Goal: Communication & Community: Answer question/provide support

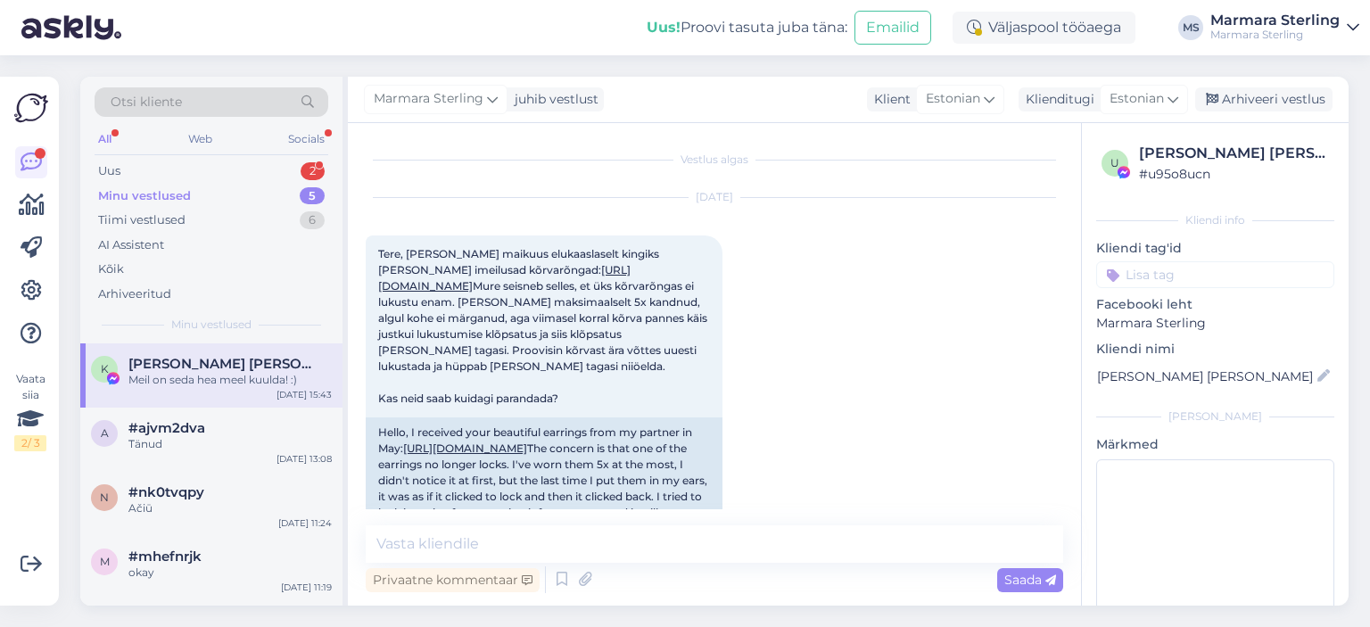
scroll to position [2458, 0]
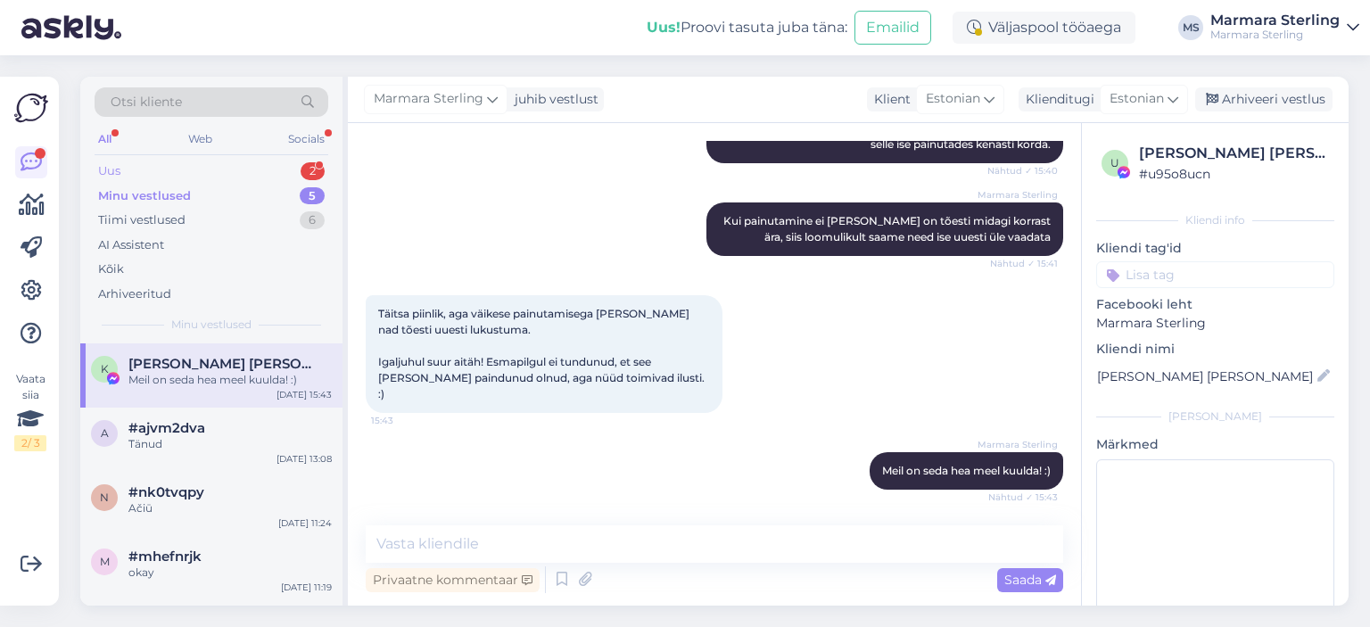
click at [262, 170] on div "Uus 2" at bounding box center [212, 171] width 234 height 25
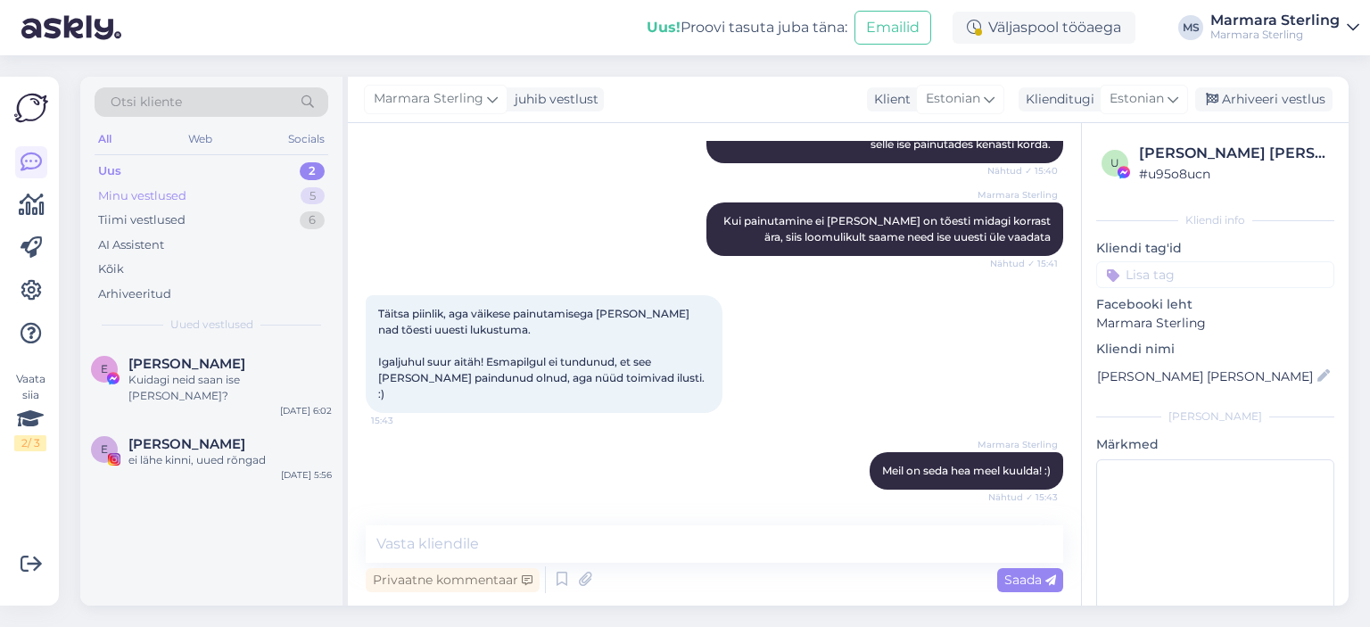
click at [262, 202] on div "Minu vestlused 5" at bounding box center [212, 196] width 234 height 25
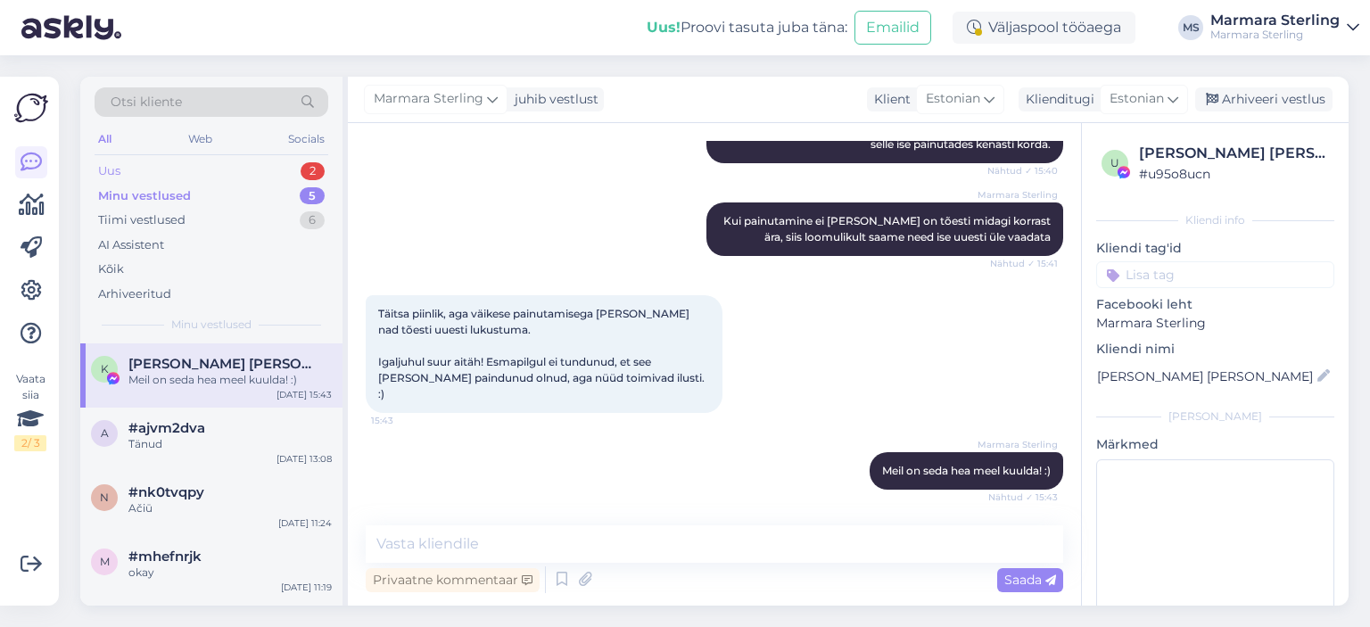
click at [273, 177] on div "Uus 2" at bounding box center [212, 171] width 234 height 25
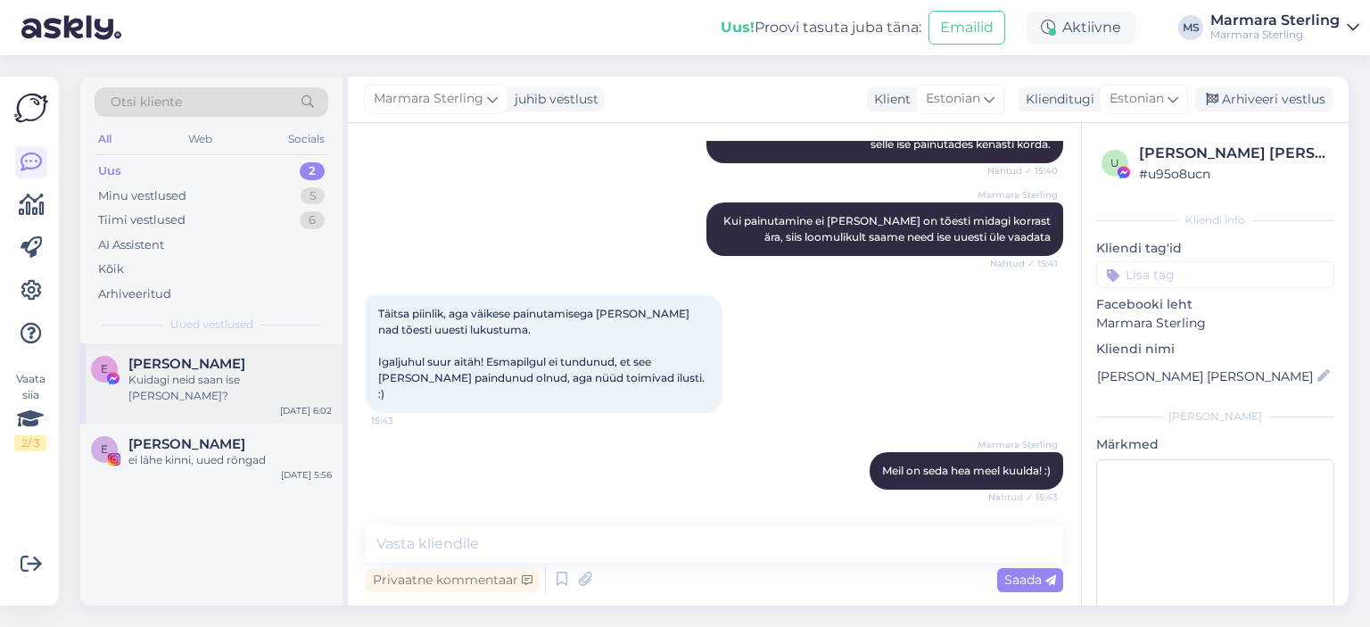
click at [311, 404] on div "[DATE] 6:02" at bounding box center [306, 410] width 52 height 13
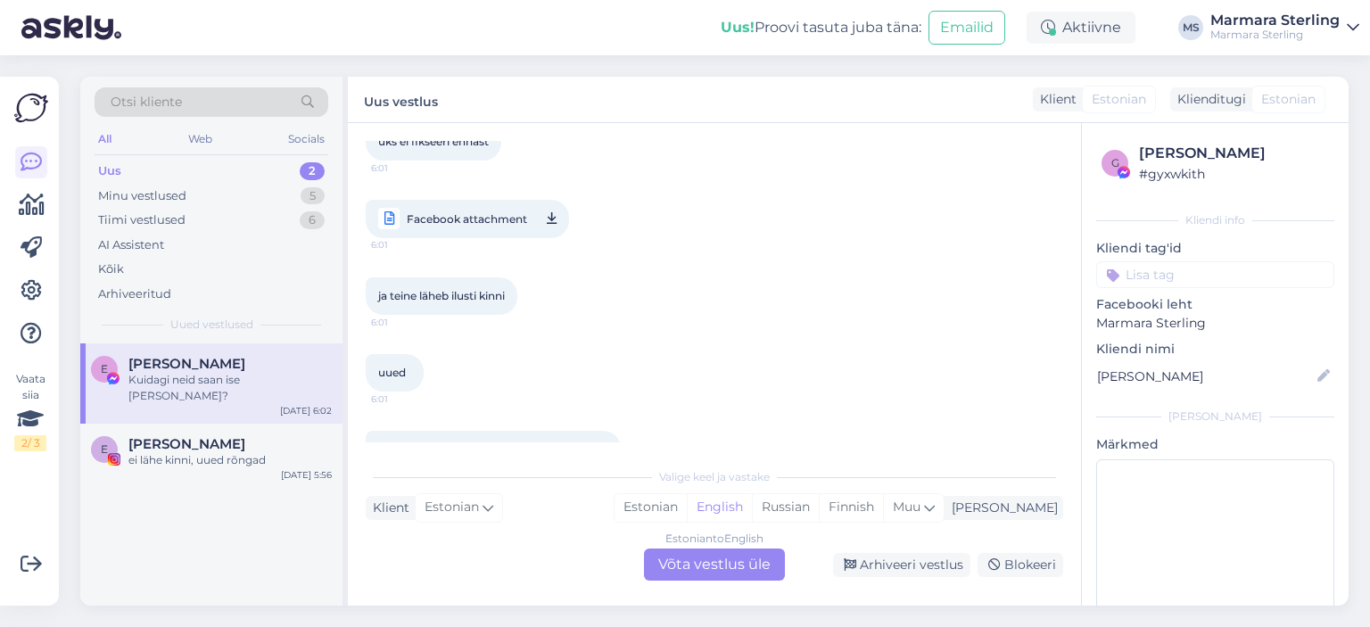
scroll to position [1879, 0]
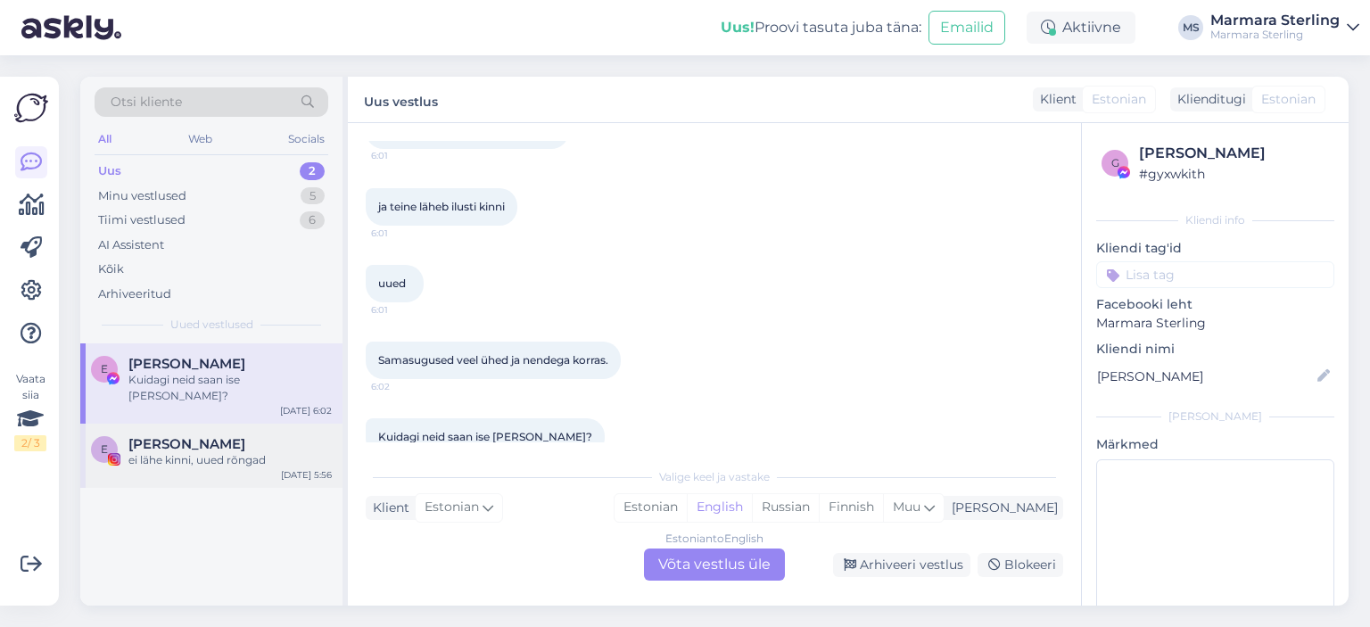
click at [283, 452] on div "ei lähe kinni, uued rõngad" at bounding box center [229, 460] width 203 height 16
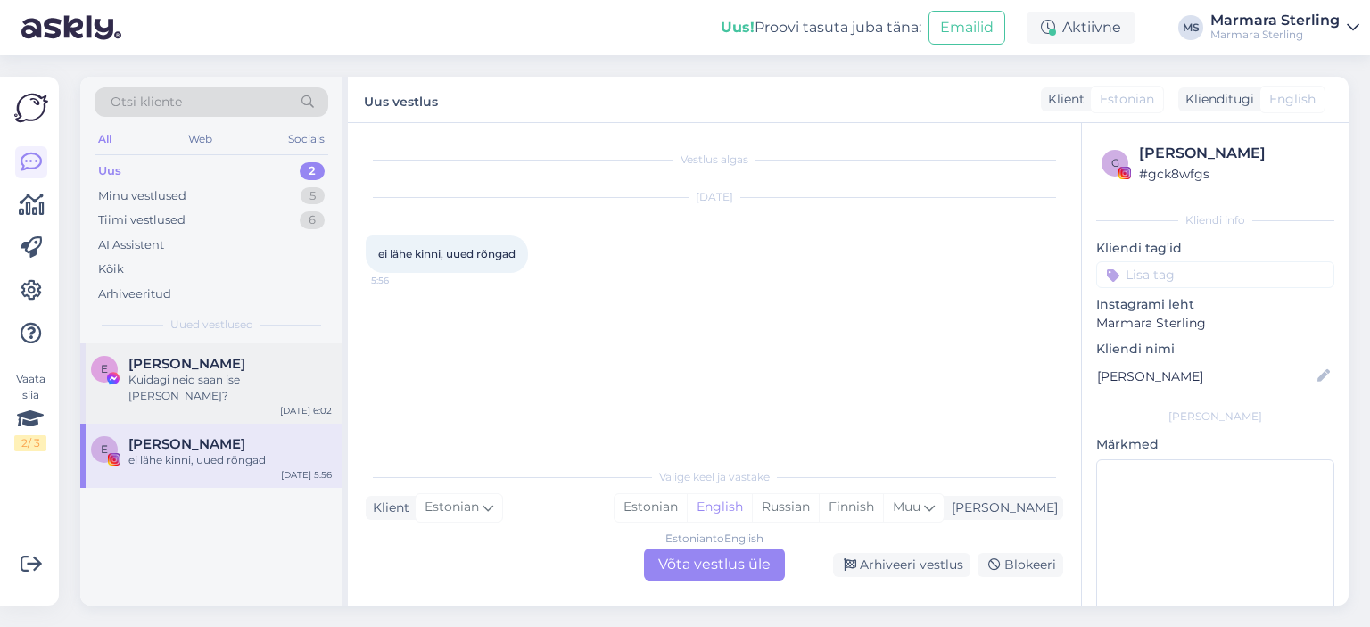
click at [246, 392] on div "E [PERSON_NAME] Kuidagi neid saan ise [PERSON_NAME]? [DATE] 6:02" at bounding box center [211, 383] width 262 height 80
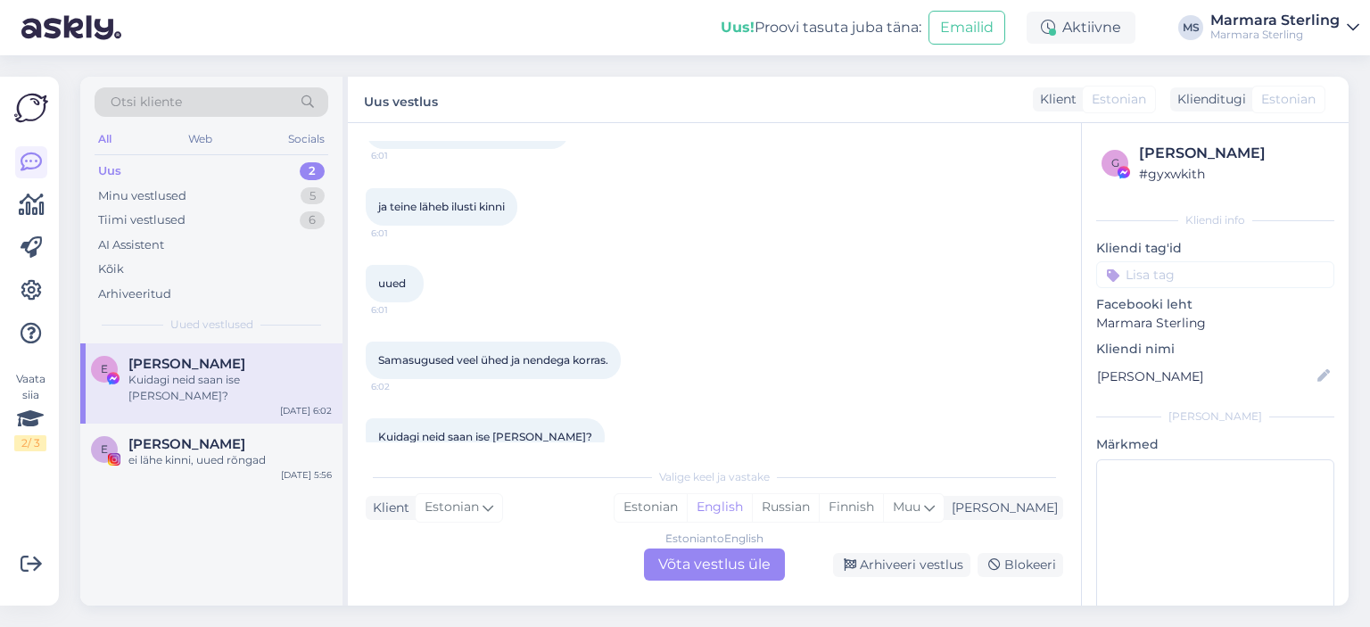
scroll to position [1790, 0]
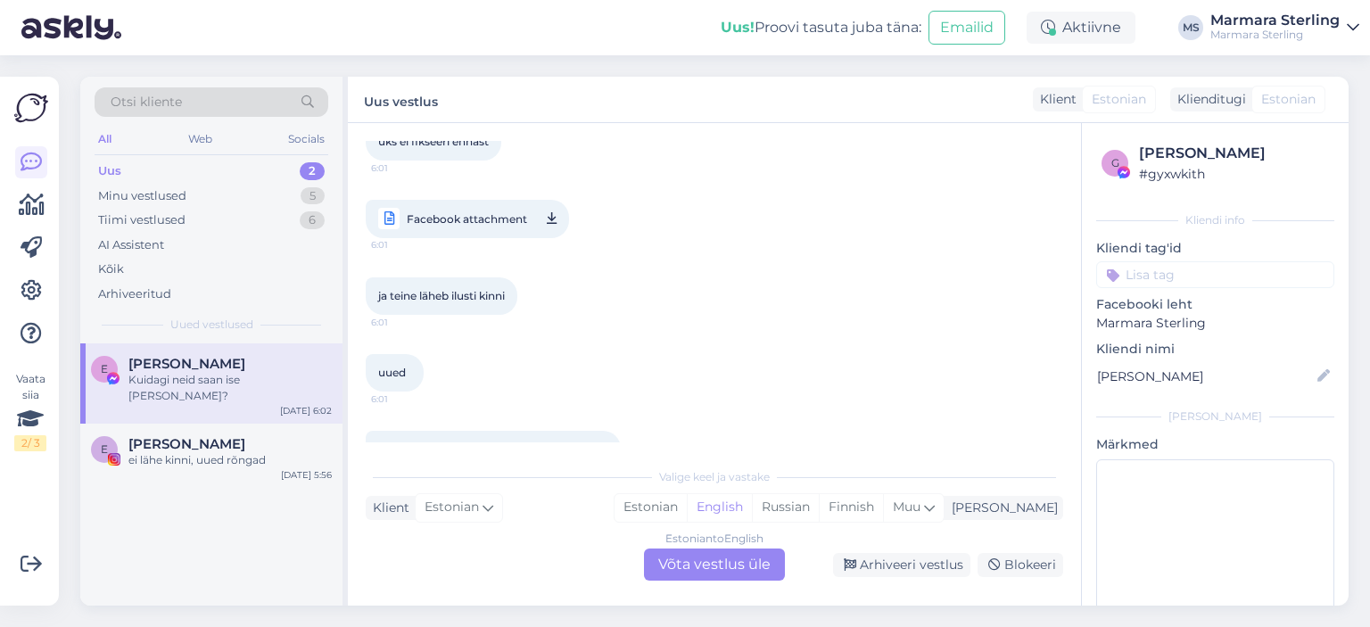
click at [514, 208] on span "Facebook attachment" at bounding box center [467, 219] width 120 height 22
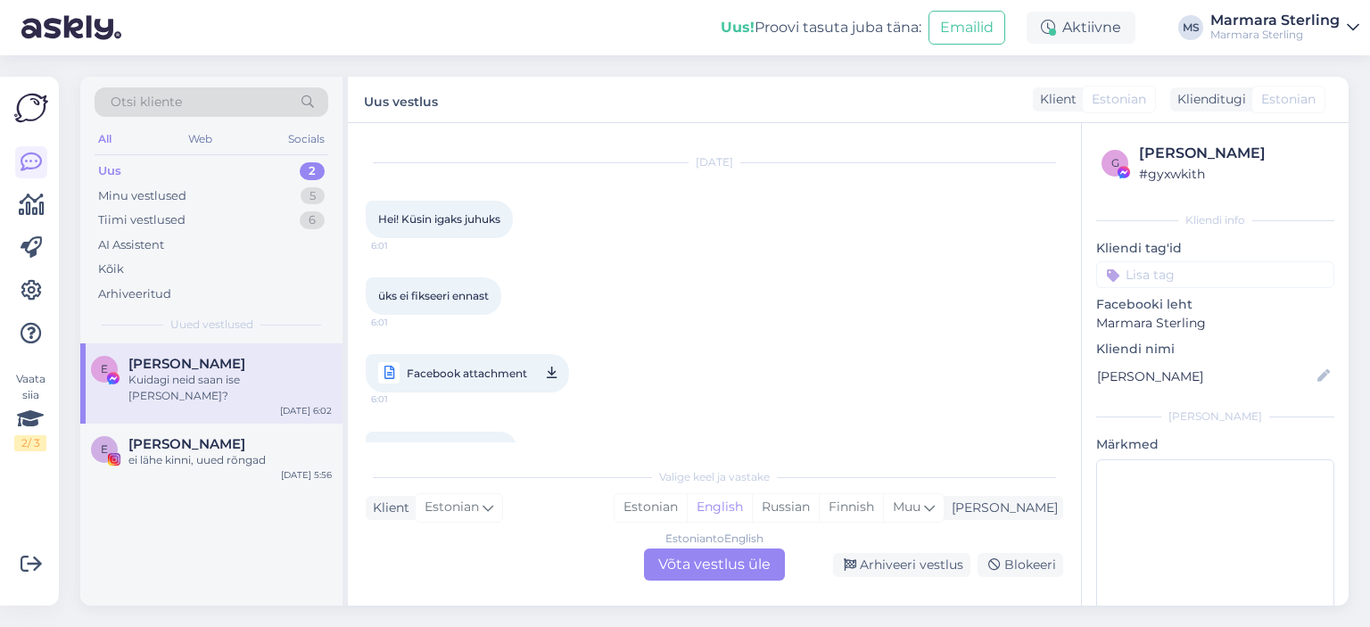
scroll to position [1611, 0]
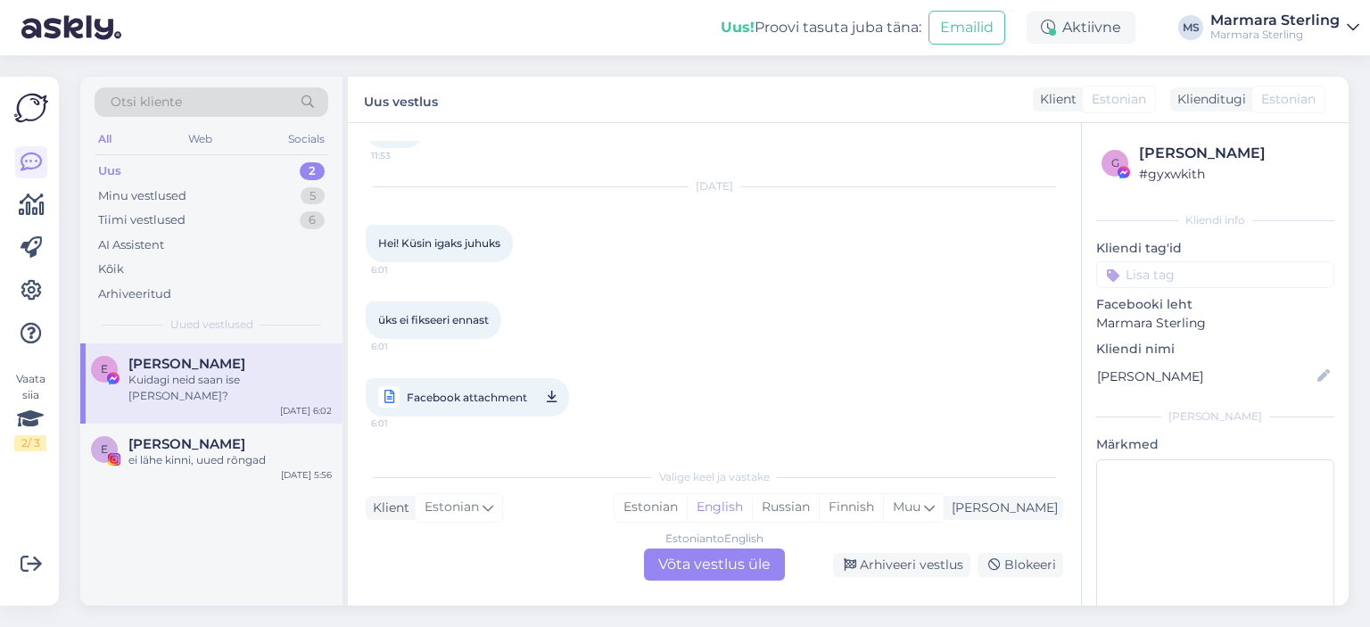
click at [475, 386] on span "Facebook attachment" at bounding box center [467, 397] width 120 height 22
click at [673, 555] on div "Estonian to English Võta vestlus üle" at bounding box center [714, 565] width 141 height 32
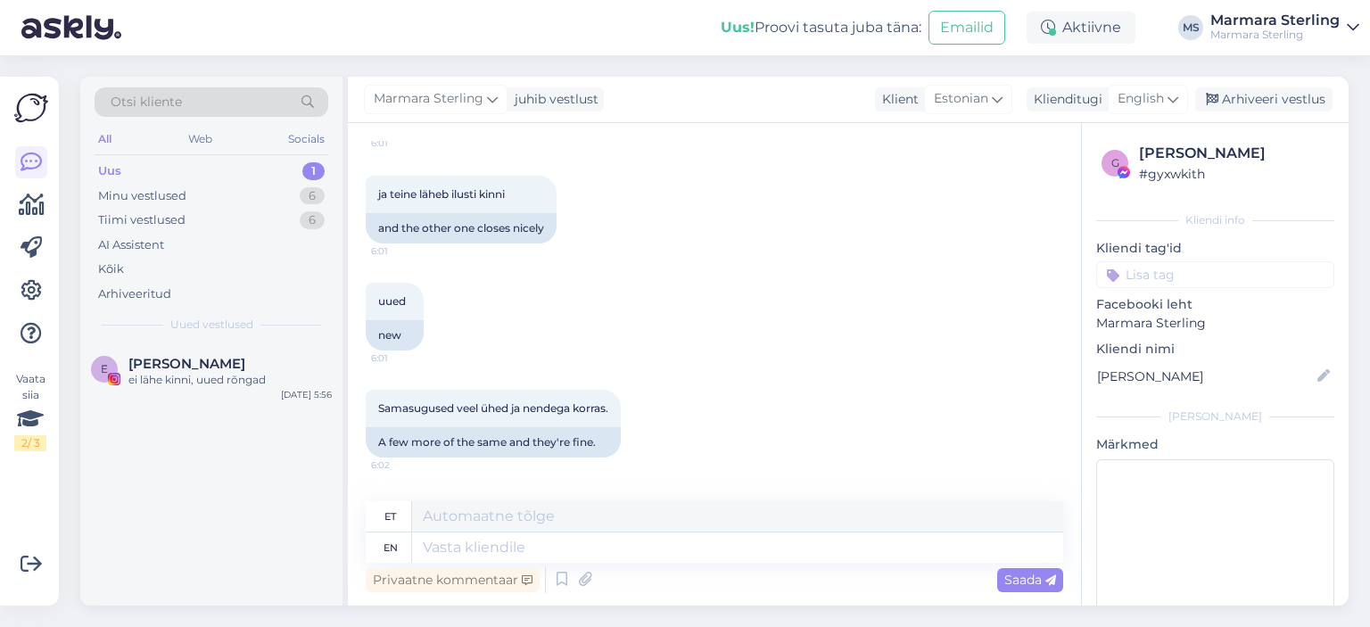
scroll to position [2323, 0]
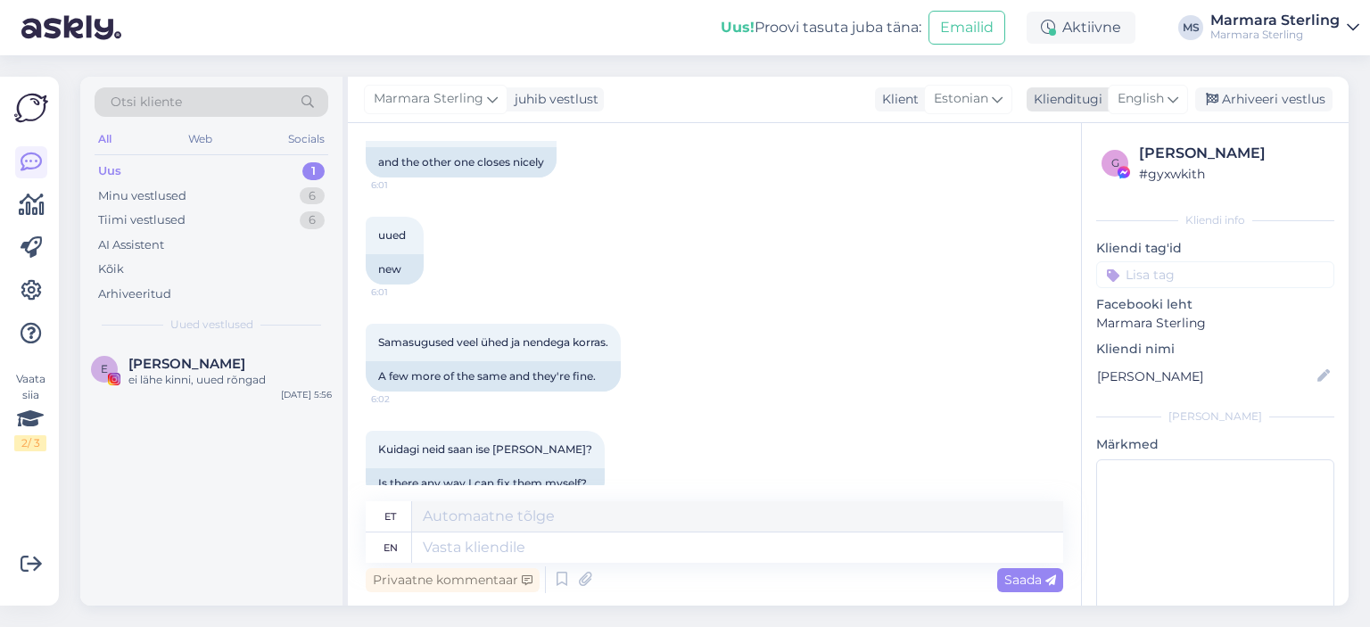
click at [1180, 110] on div "English" at bounding box center [1148, 99] width 80 height 29
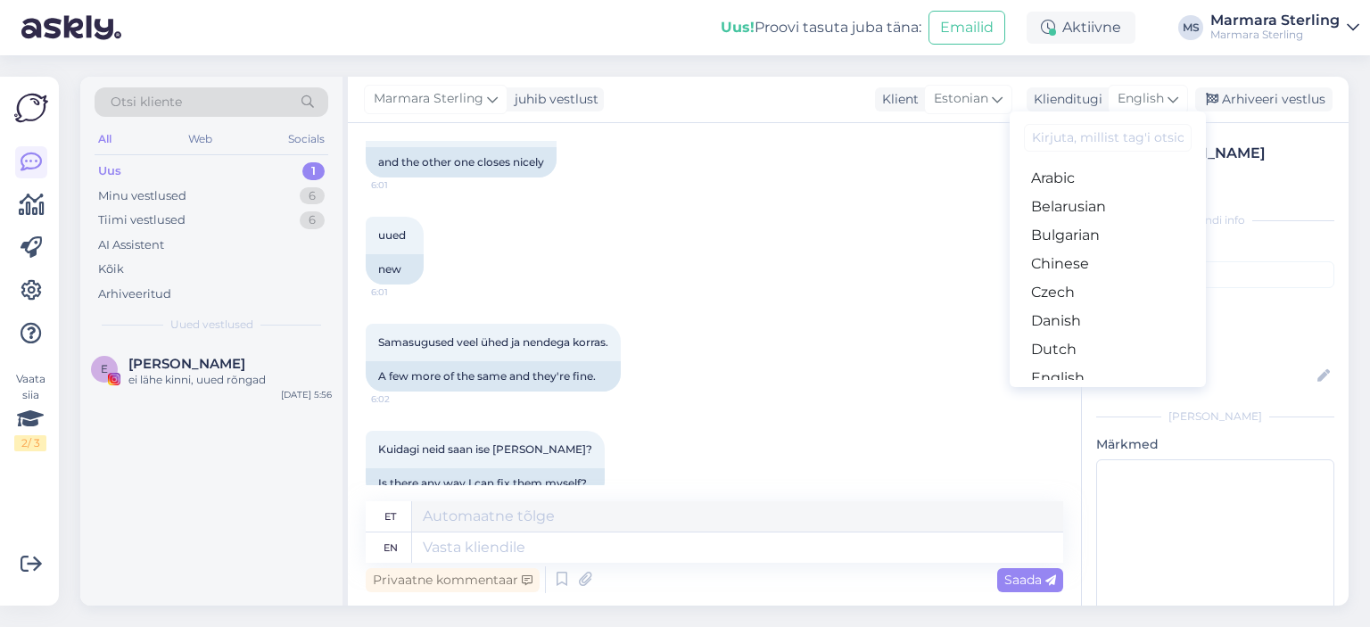
click at [1124, 393] on link "Estonian" at bounding box center [1108, 407] width 196 height 29
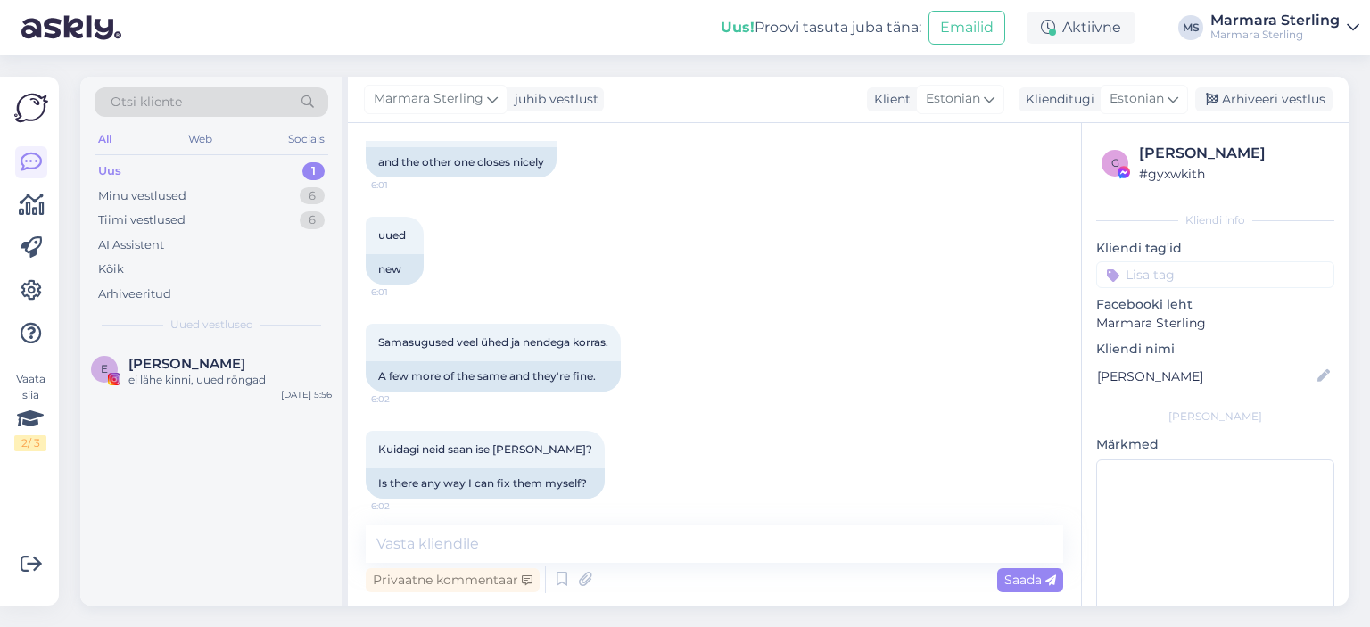
scroll to position [2298, 0]
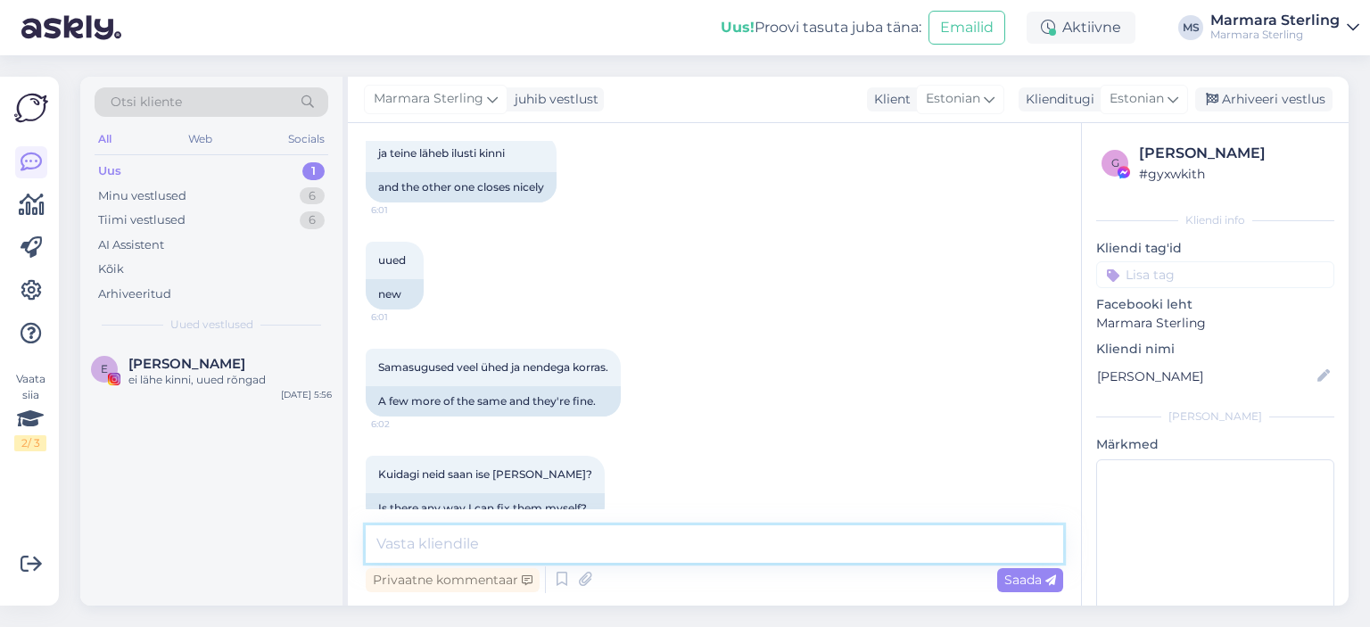
click at [689, 550] on textarea at bounding box center [715, 543] width 698 height 37
type textarea "Tere!"
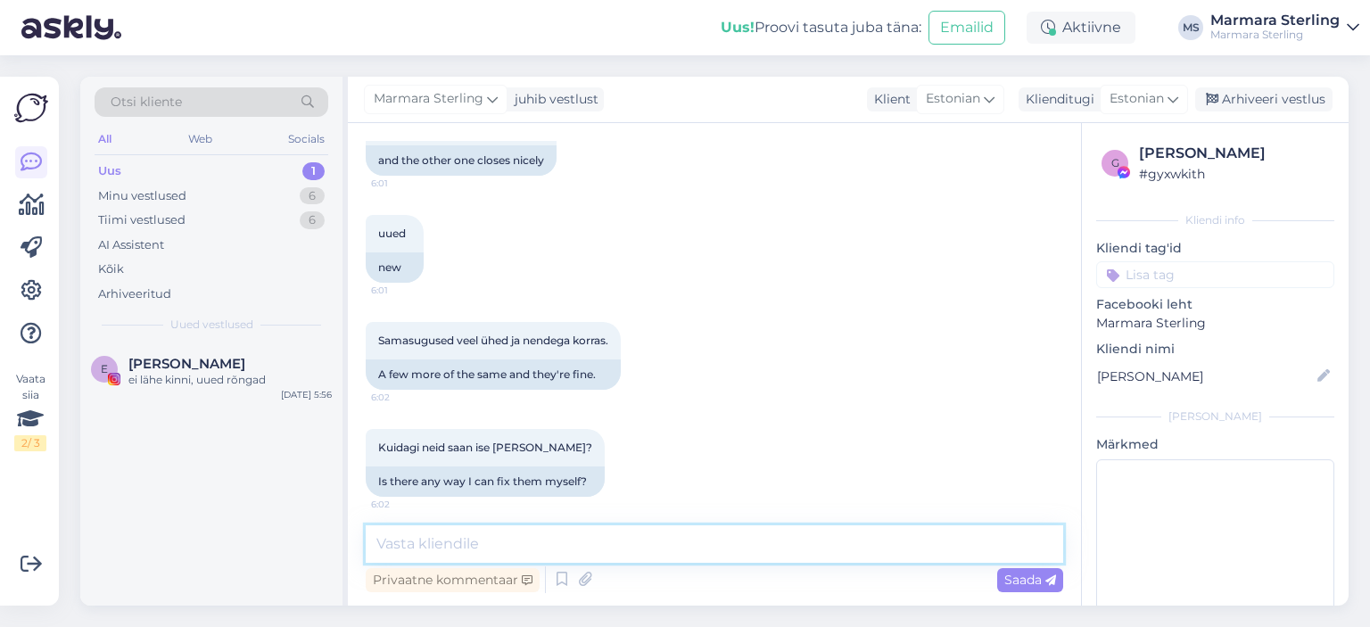
scroll to position [2376, 0]
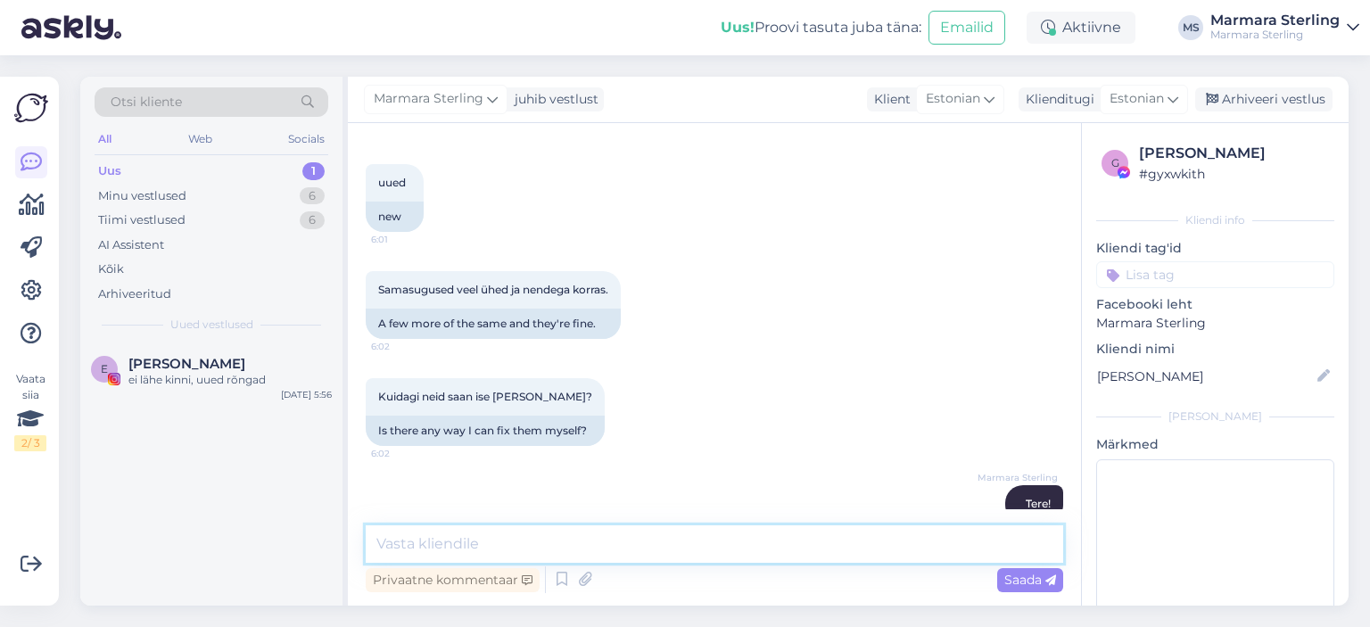
click at [443, 546] on textarea at bounding box center [715, 543] width 698 height 37
click at [642, 556] on textarea at bounding box center [715, 543] width 698 height 37
type textarea "p"
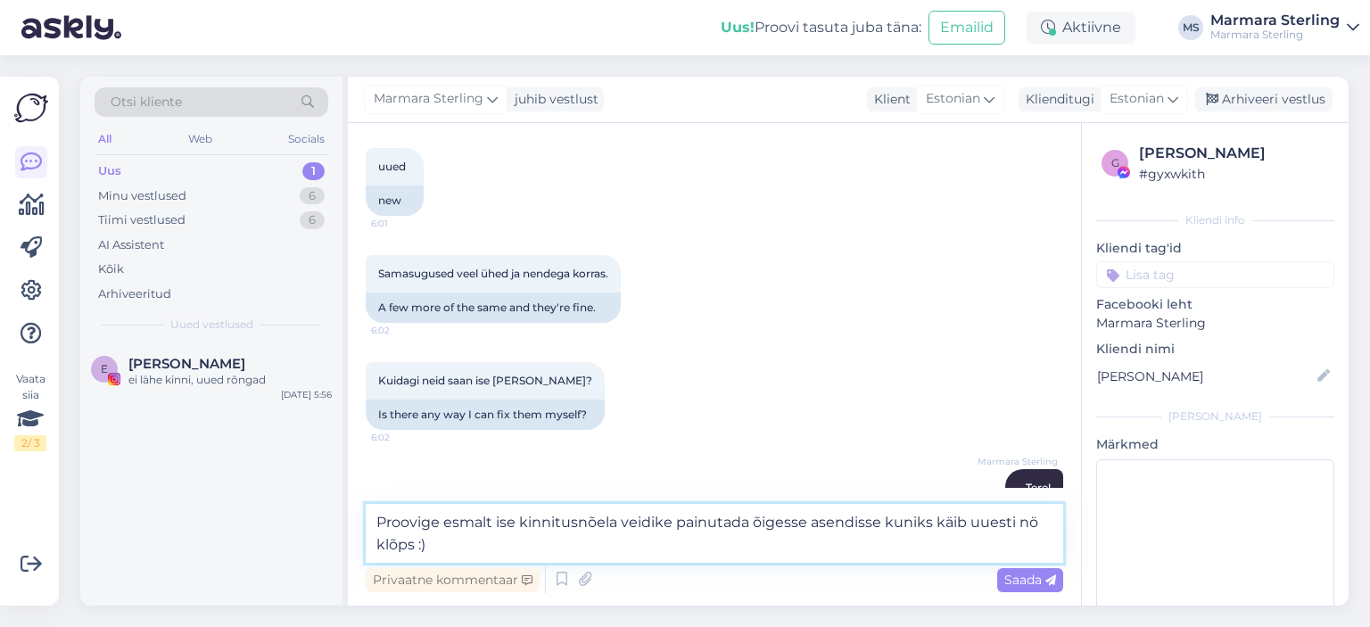
scroll to position [2397, 0]
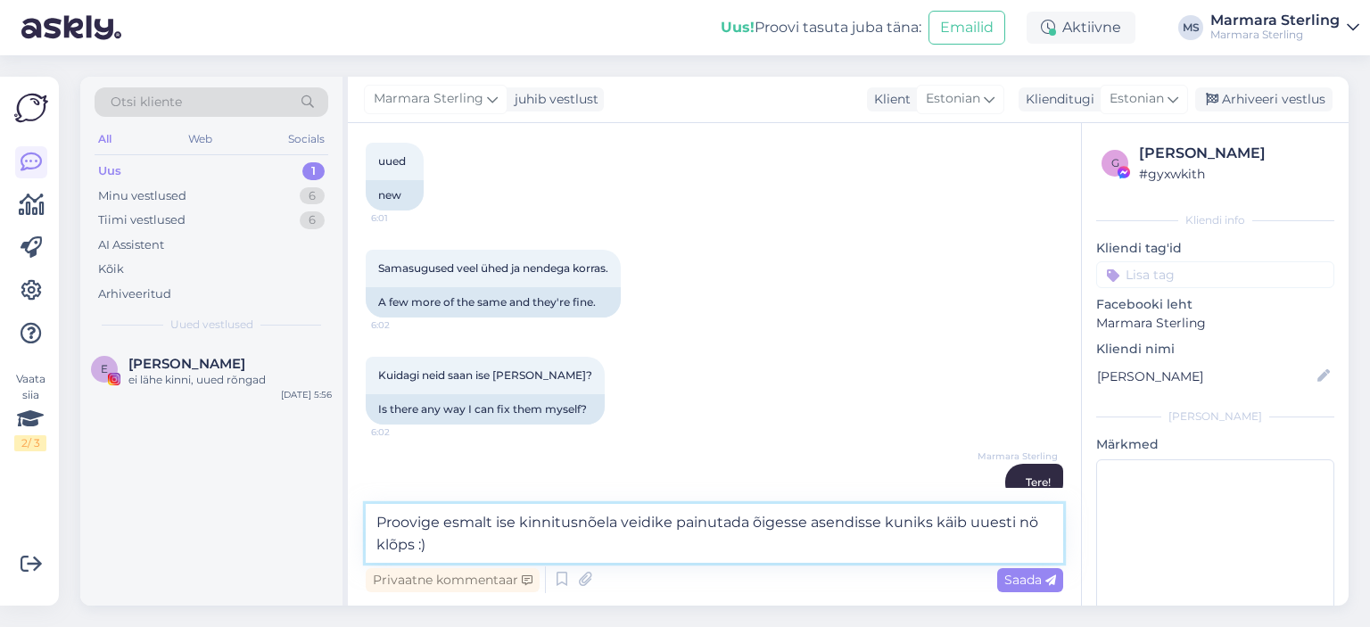
click at [876, 551] on textarea "Proovige esmalt ise kinnitusnõela veidike painutada õigesse asendisse kuniks kä…" at bounding box center [715, 533] width 698 height 59
click at [773, 546] on textarea "Proovige esmalt ise kinnitusnõela veidike painutada õigesse asendisse kuniks kä…" at bounding box center [715, 533] width 698 height 59
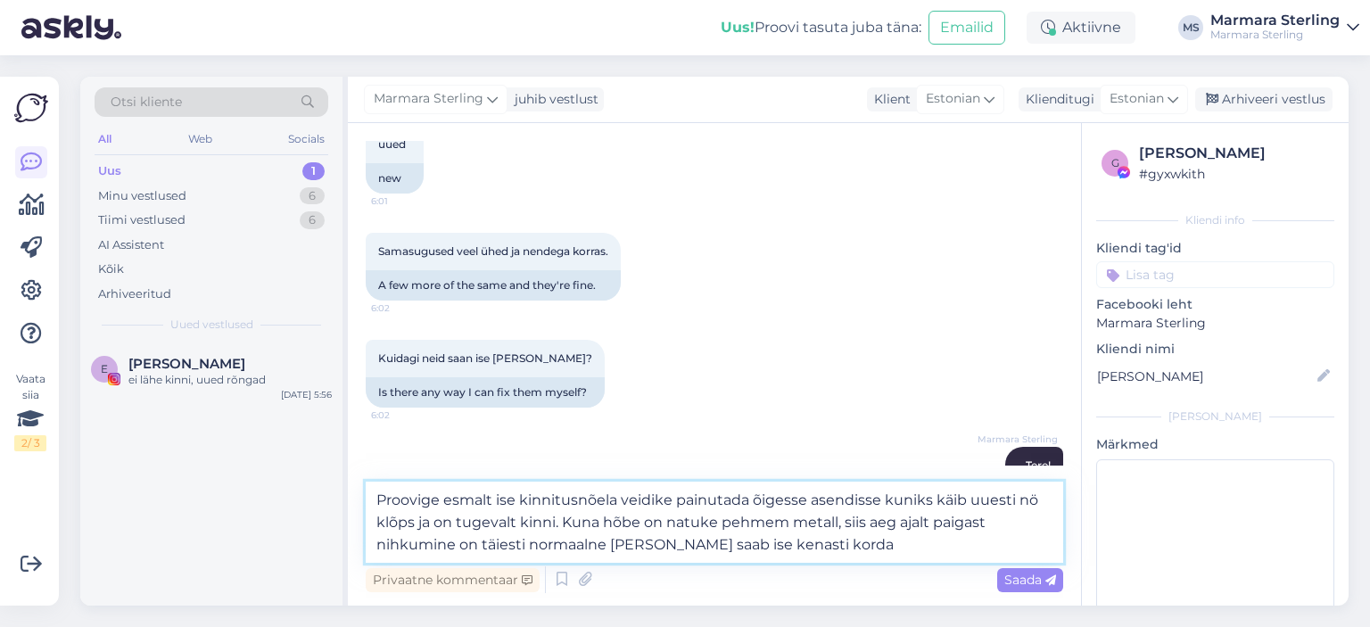
scroll to position [2419, 0]
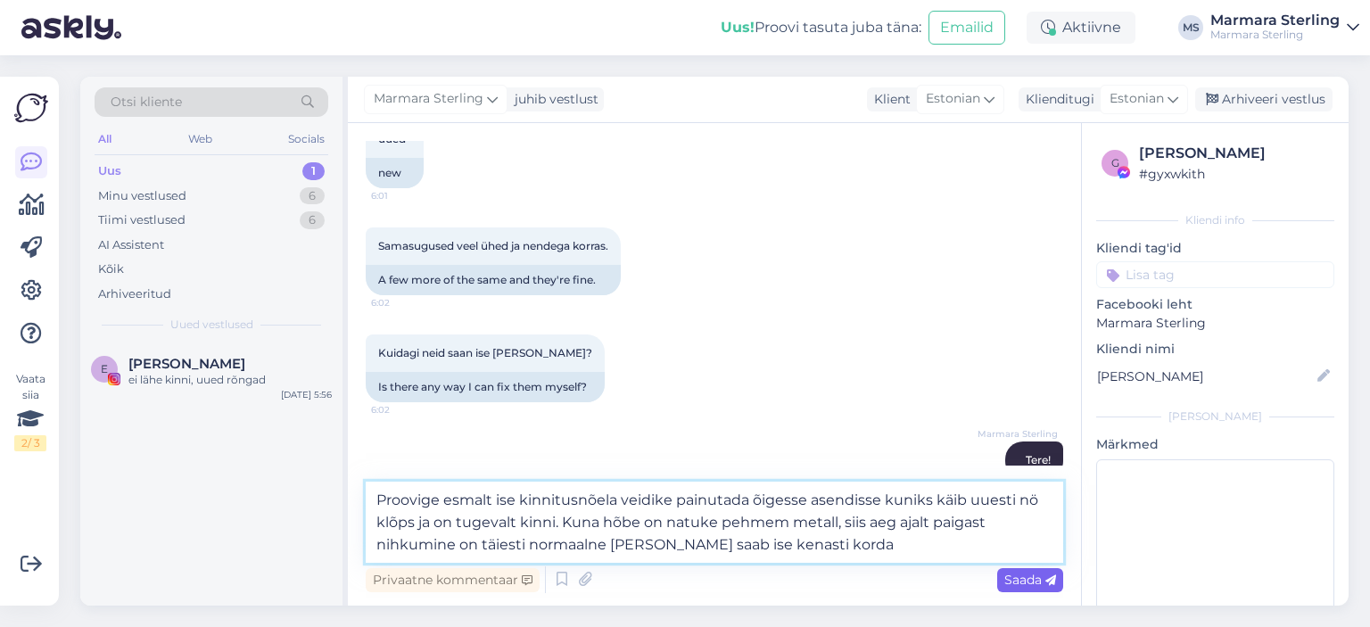
type textarea "Proovige esmalt ise kinnitusnõela veidike painutada õigesse asendisse kuniks kä…"
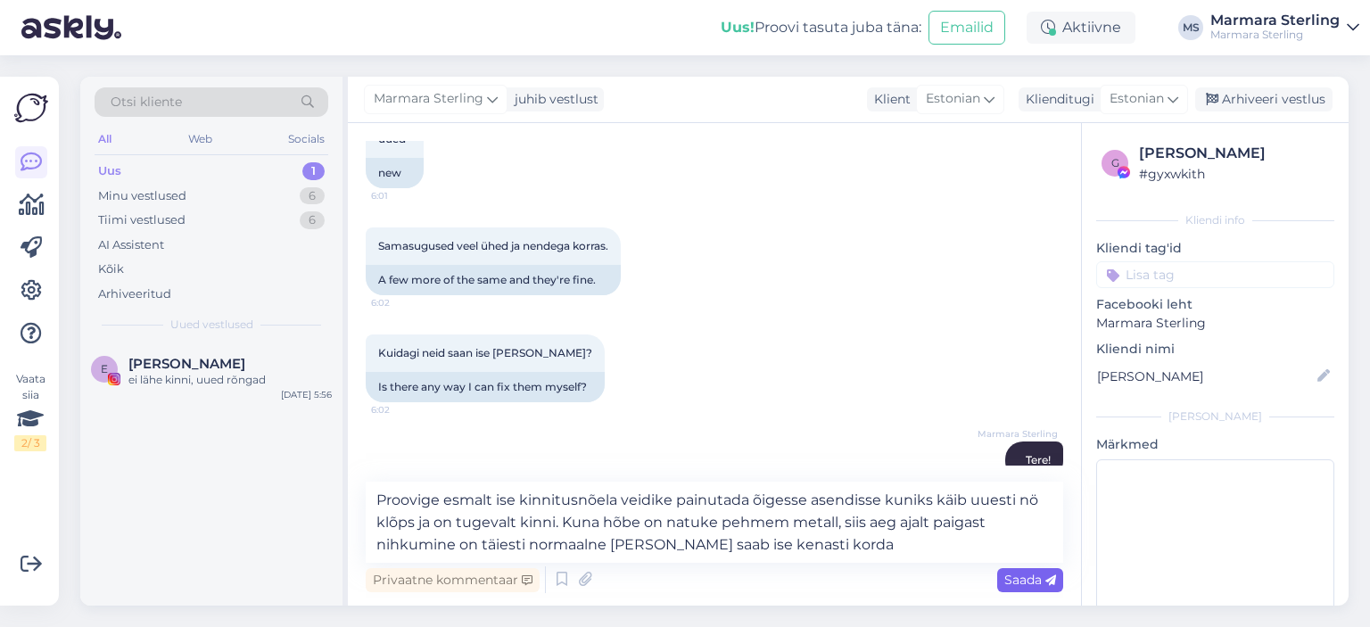
click at [1054, 577] on icon at bounding box center [1051, 580] width 11 height 11
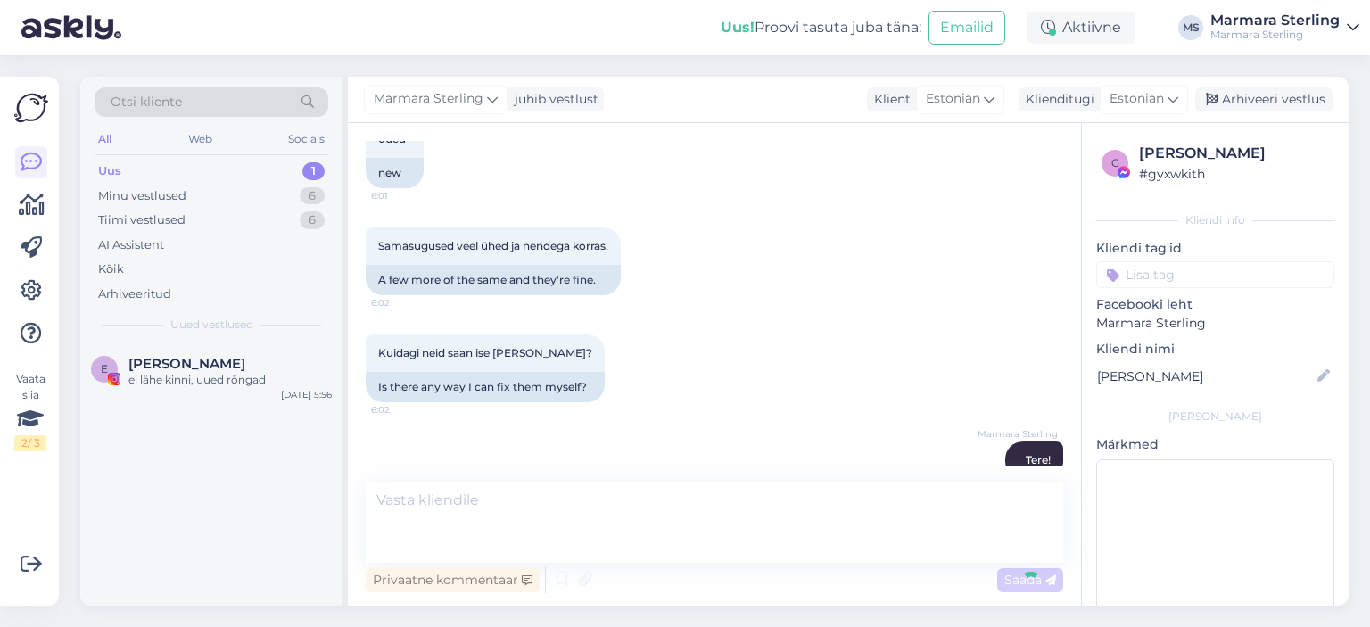
scroll to position [2516, 0]
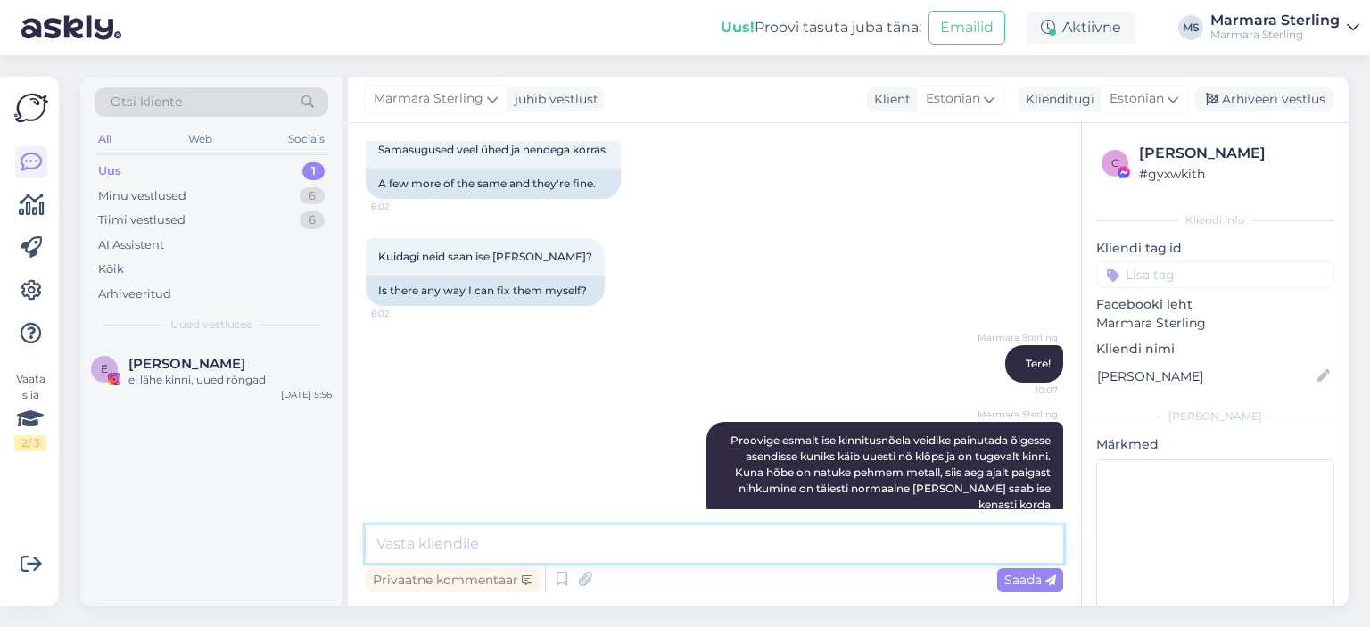
click at [938, 530] on textarea at bounding box center [715, 543] width 698 height 37
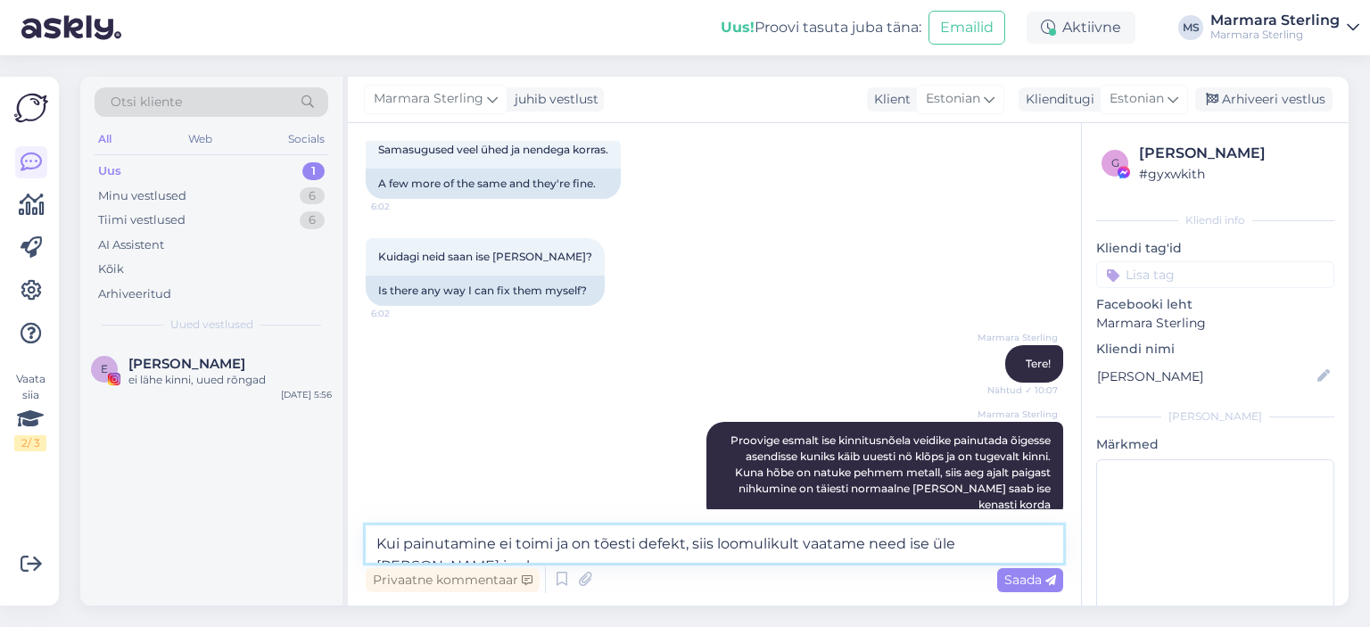
scroll to position [2537, 0]
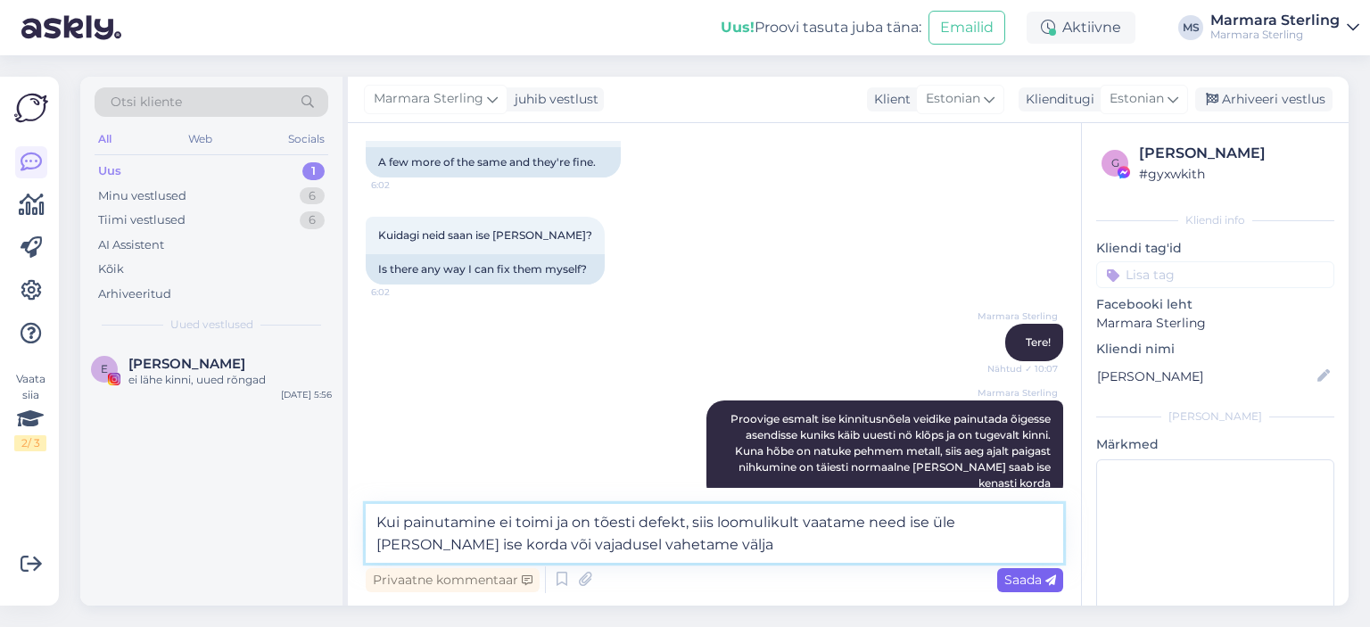
type textarea "Kui painutamine ei toimi ja on tõesti defekt, siis loomulikult vaatame need ise…"
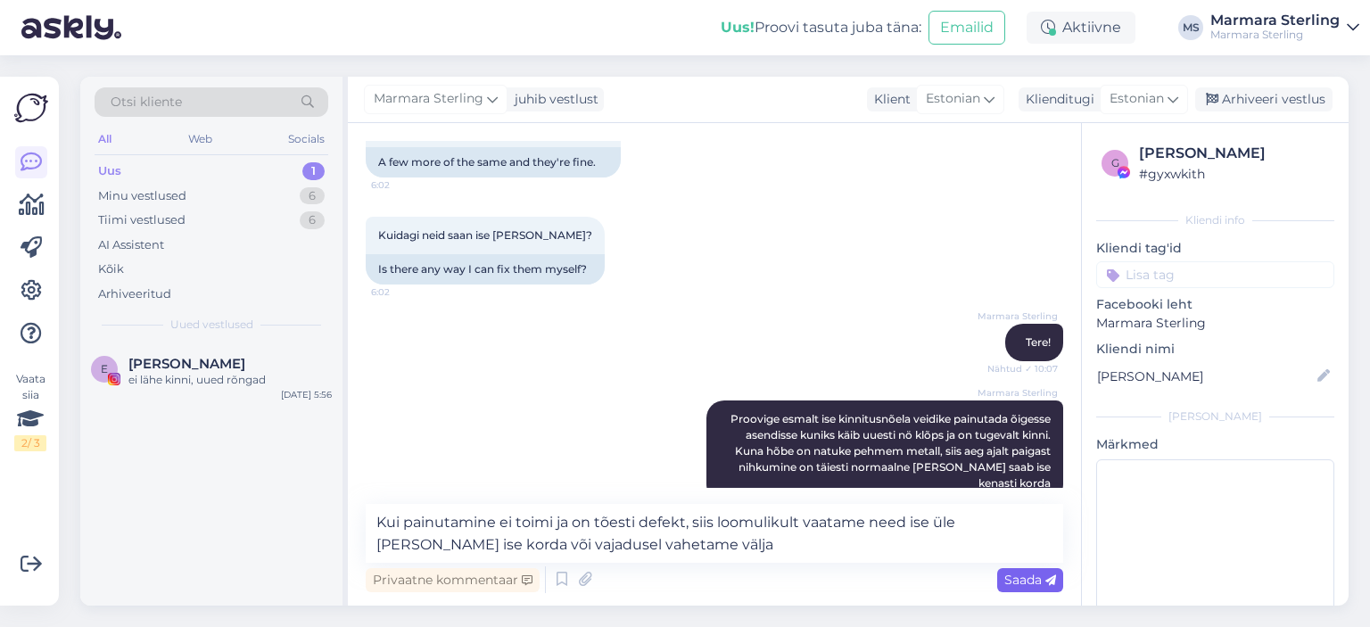
click at [1046, 586] on span "Saada" at bounding box center [1031, 580] width 52 height 16
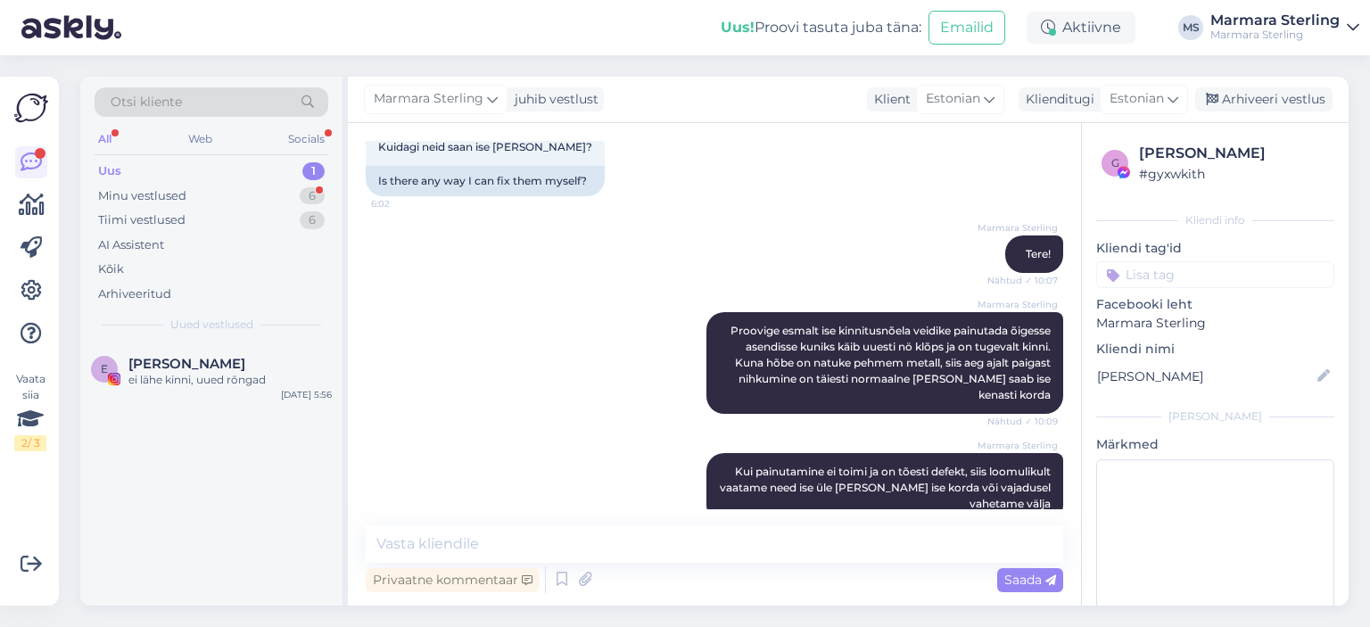
scroll to position [2701, 0]
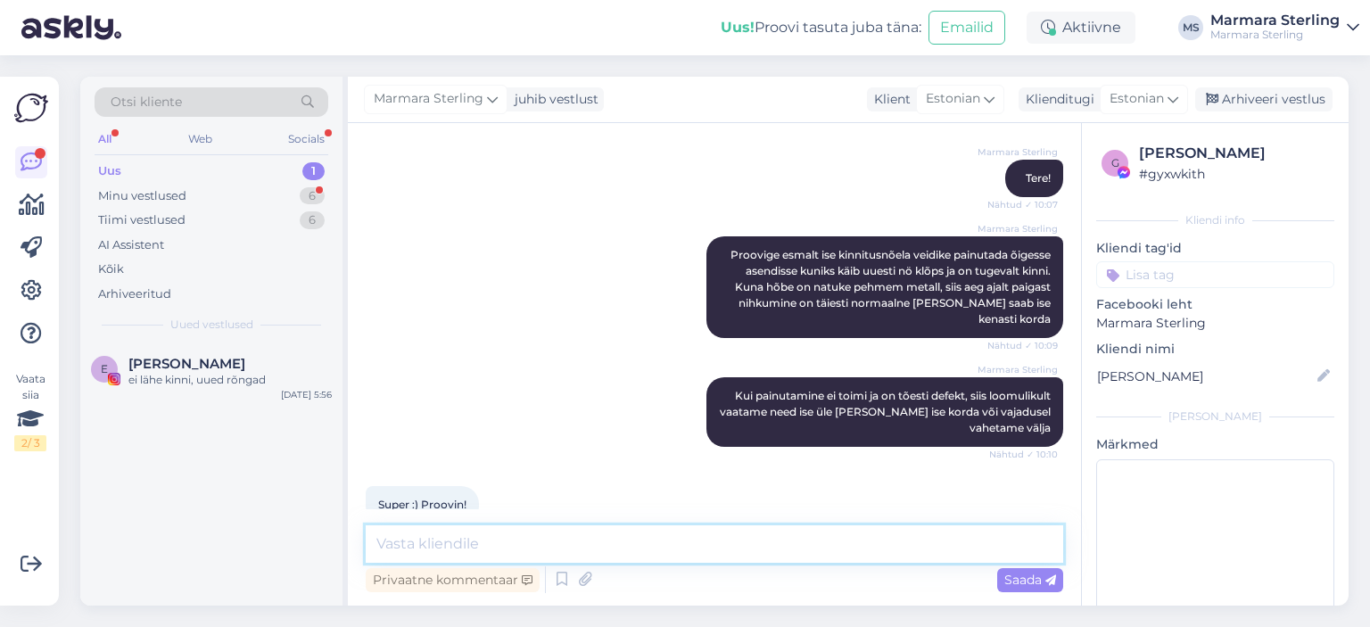
click at [560, 543] on textarea at bounding box center [715, 543] width 698 height 37
type textarea "Teeme nii! Andke meile teada :)"
drag, startPoint x: 654, startPoint y: 553, endPoint x: 31, endPoint y: 559, distance: 622.7
click at [31, 559] on div "Vaata siia 2 / 3 Võimalused Veendu, et Askly loob sulle väärtust. Sulge Ühenda …" at bounding box center [685, 341] width 1370 height 572
